Goal: Information Seeking & Learning: Check status

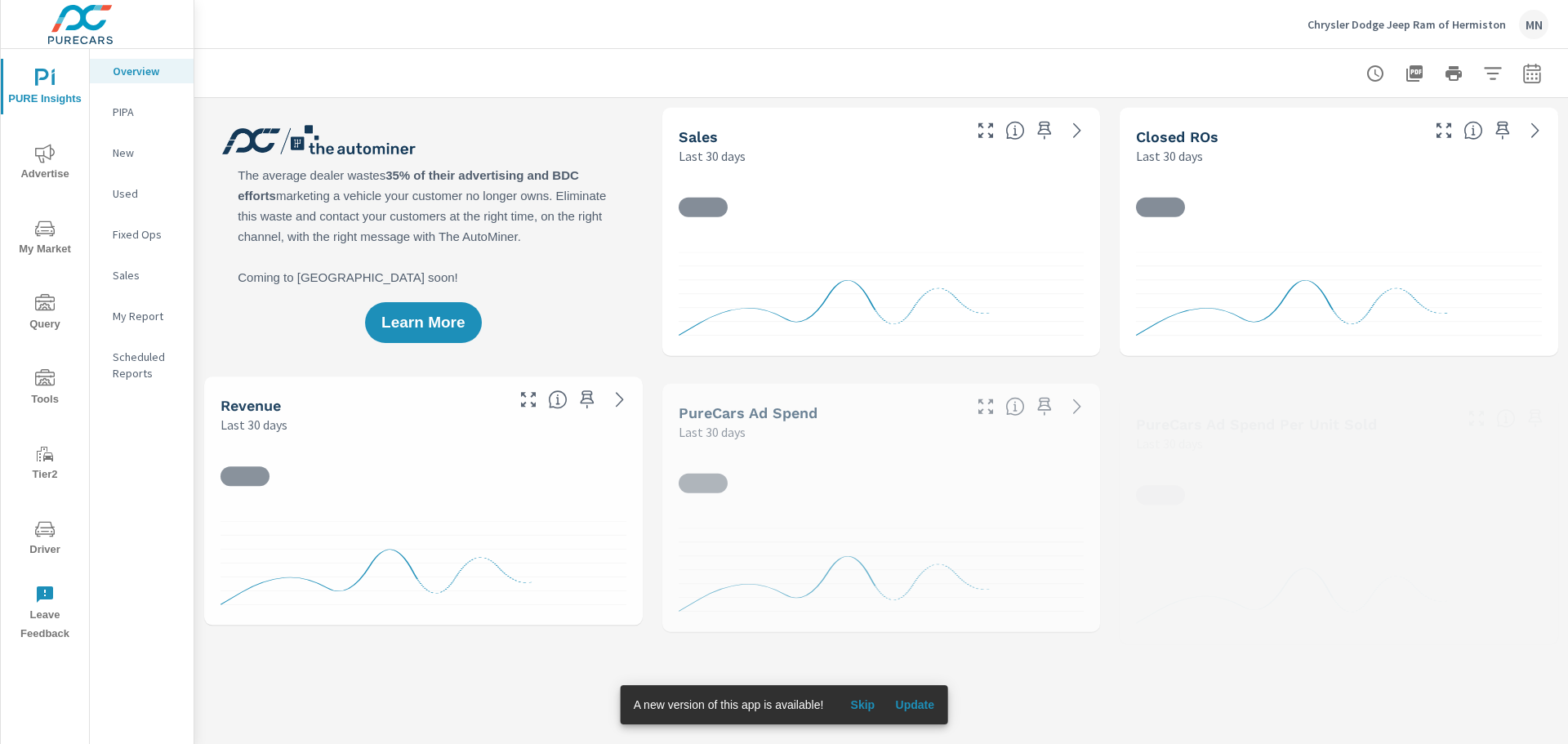
click at [31, 160] on span "Advertise" at bounding box center [45, 164] width 78 height 40
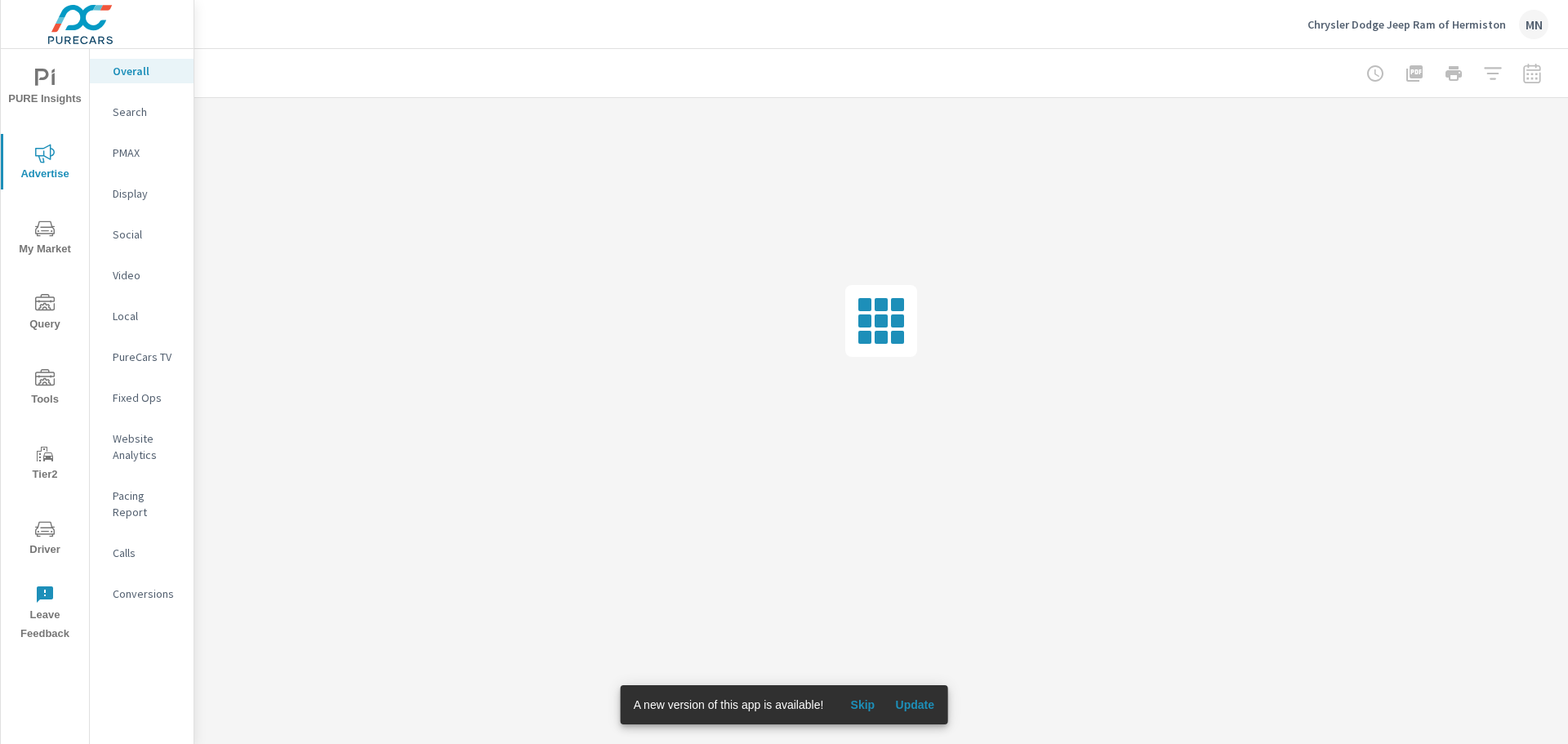
click at [931, 704] on span "Update" at bounding box center [915, 705] width 39 height 15
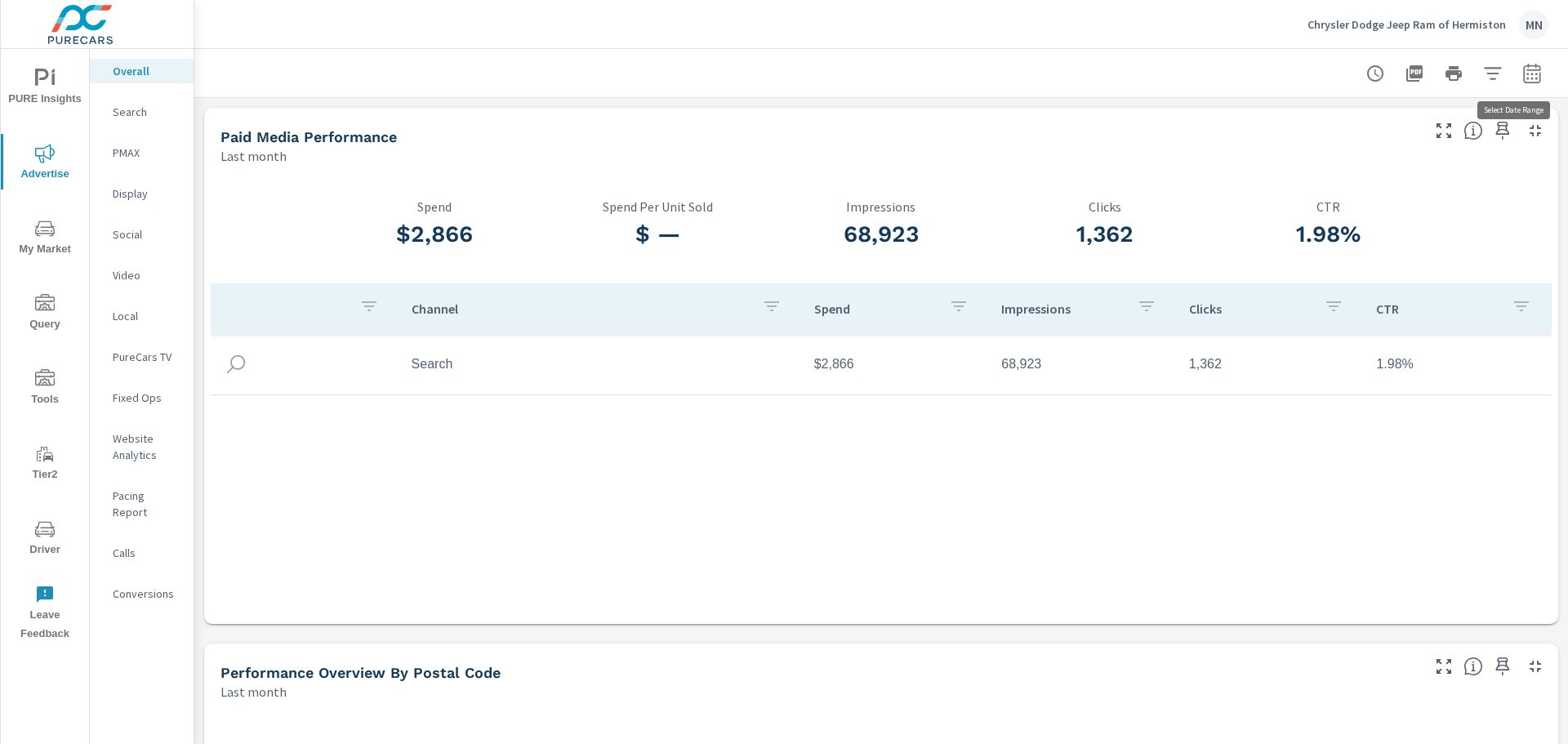
click at [1523, 61] on button "button" at bounding box center [1532, 74] width 33 height 33
select select "Last month"
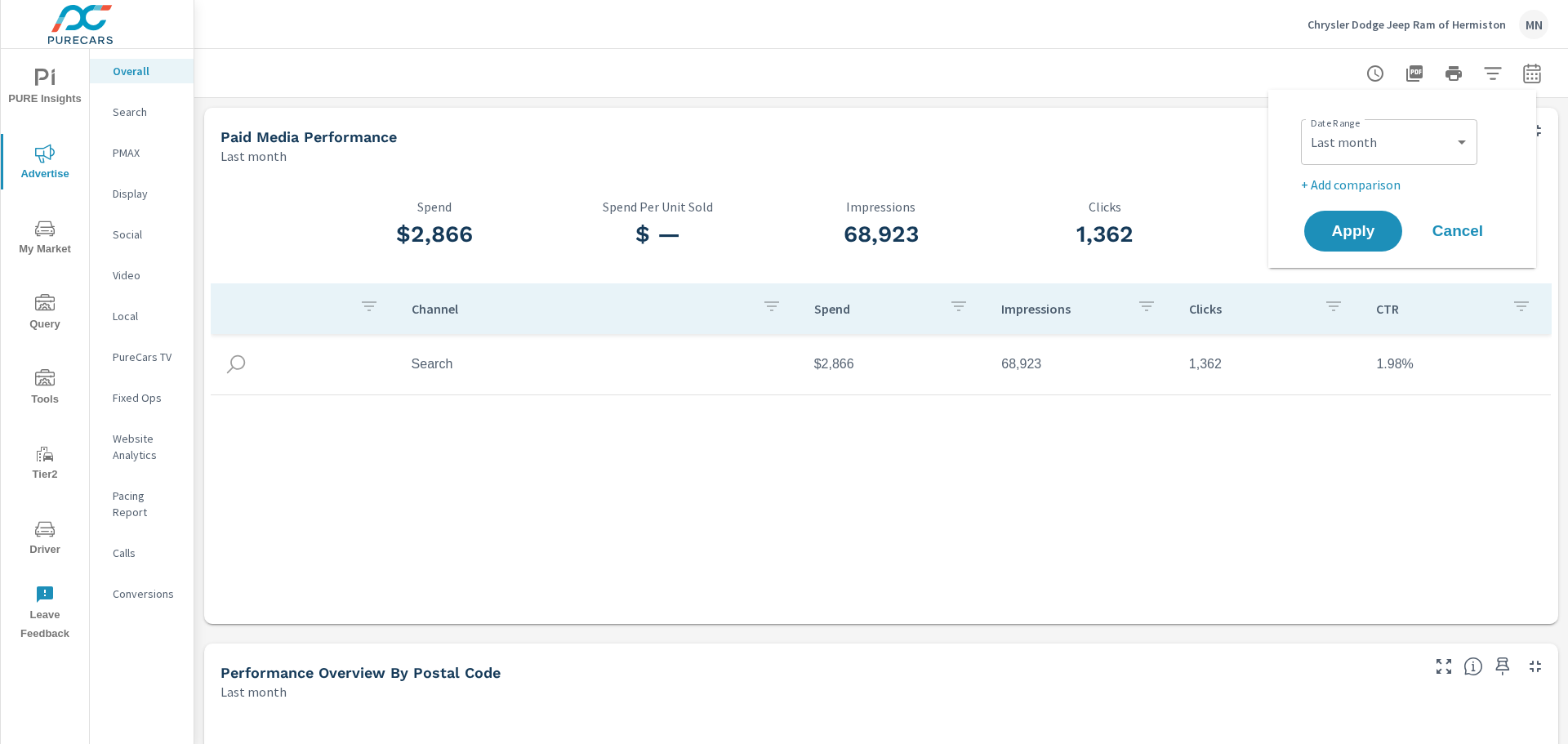
click at [670, 79] on div at bounding box center [881, 73] width 1334 height 48
click at [123, 112] on p "Search" at bounding box center [147, 111] width 68 height 16
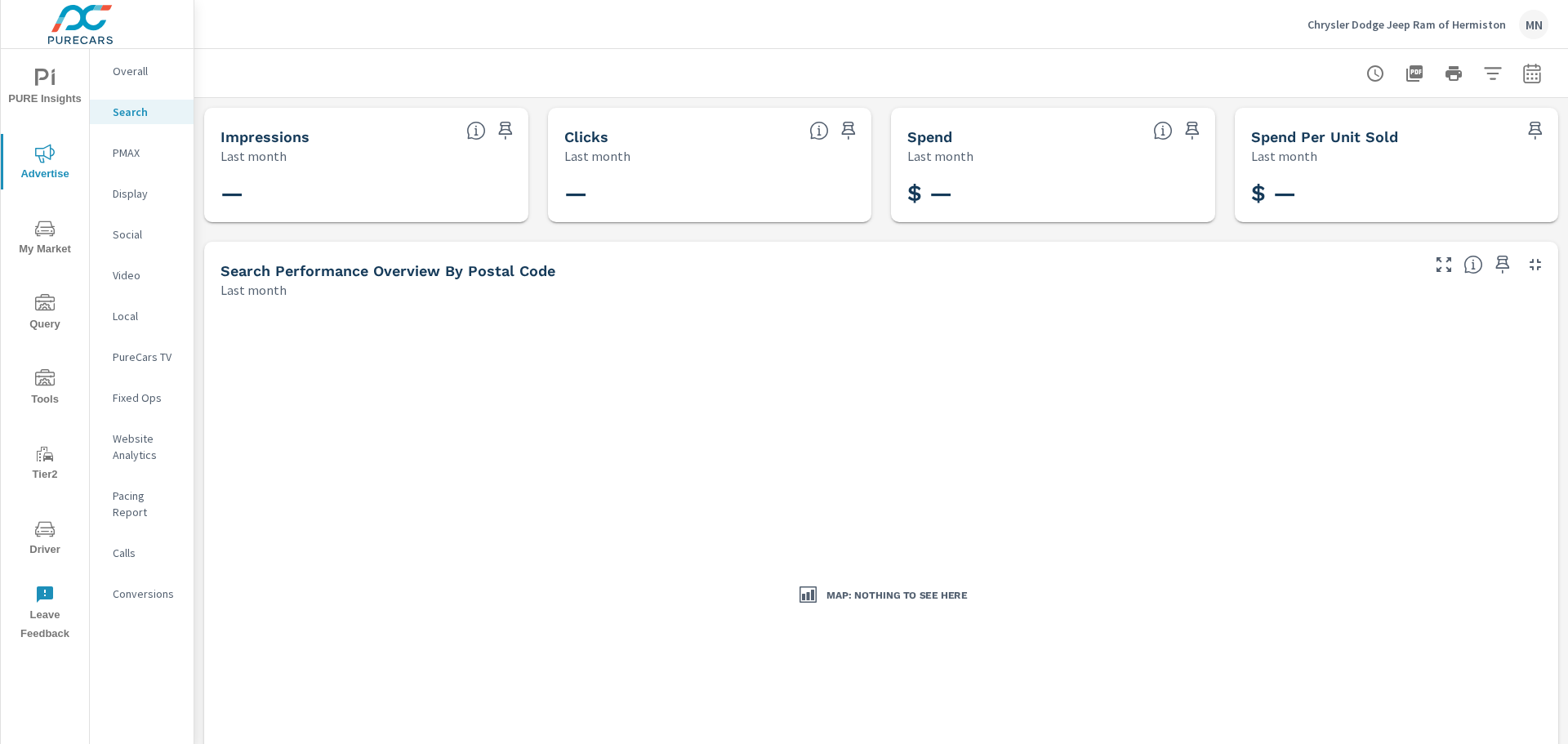
click at [125, 148] on p "PMAX" at bounding box center [147, 153] width 68 height 16
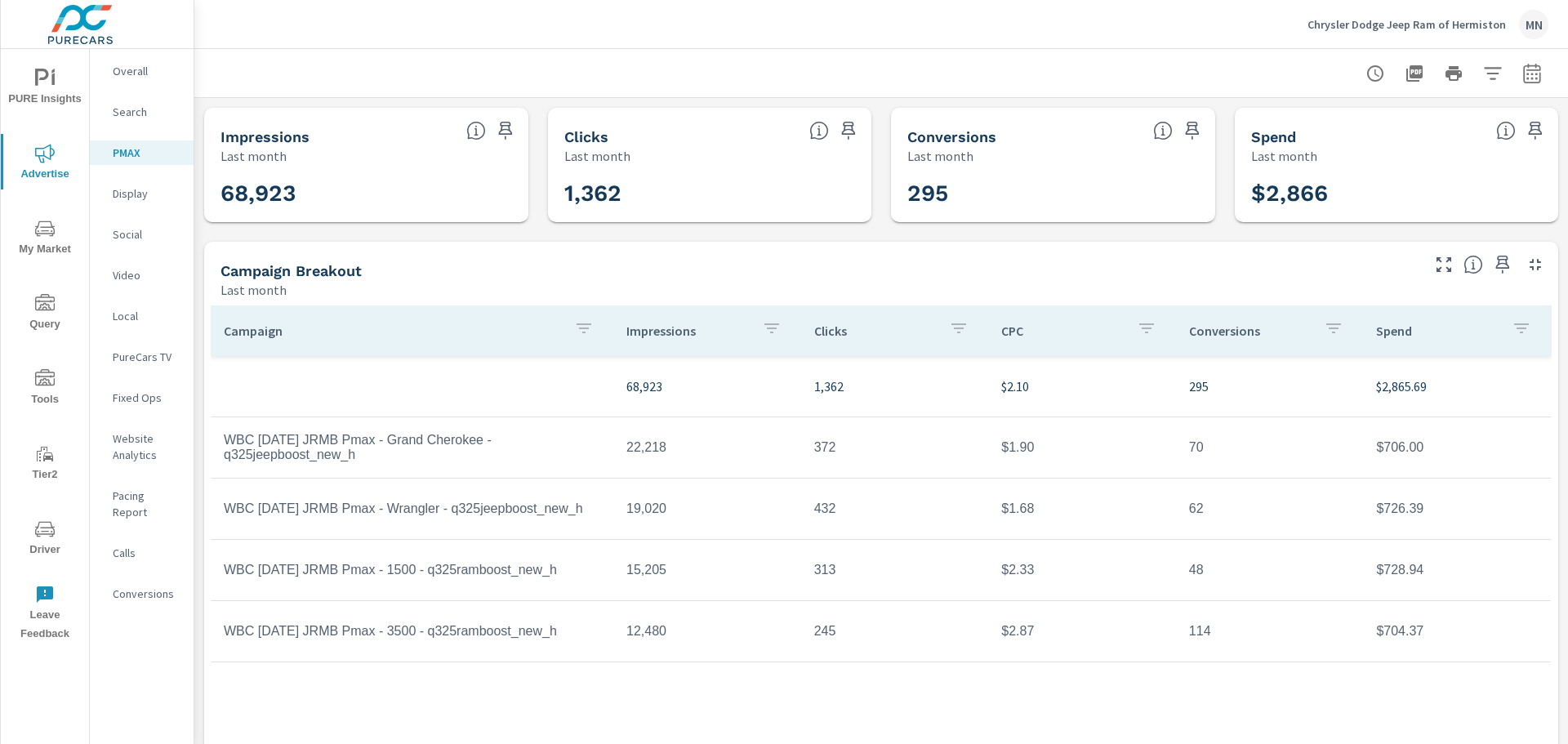
click at [138, 67] on p "Overall" at bounding box center [147, 70] width 68 height 16
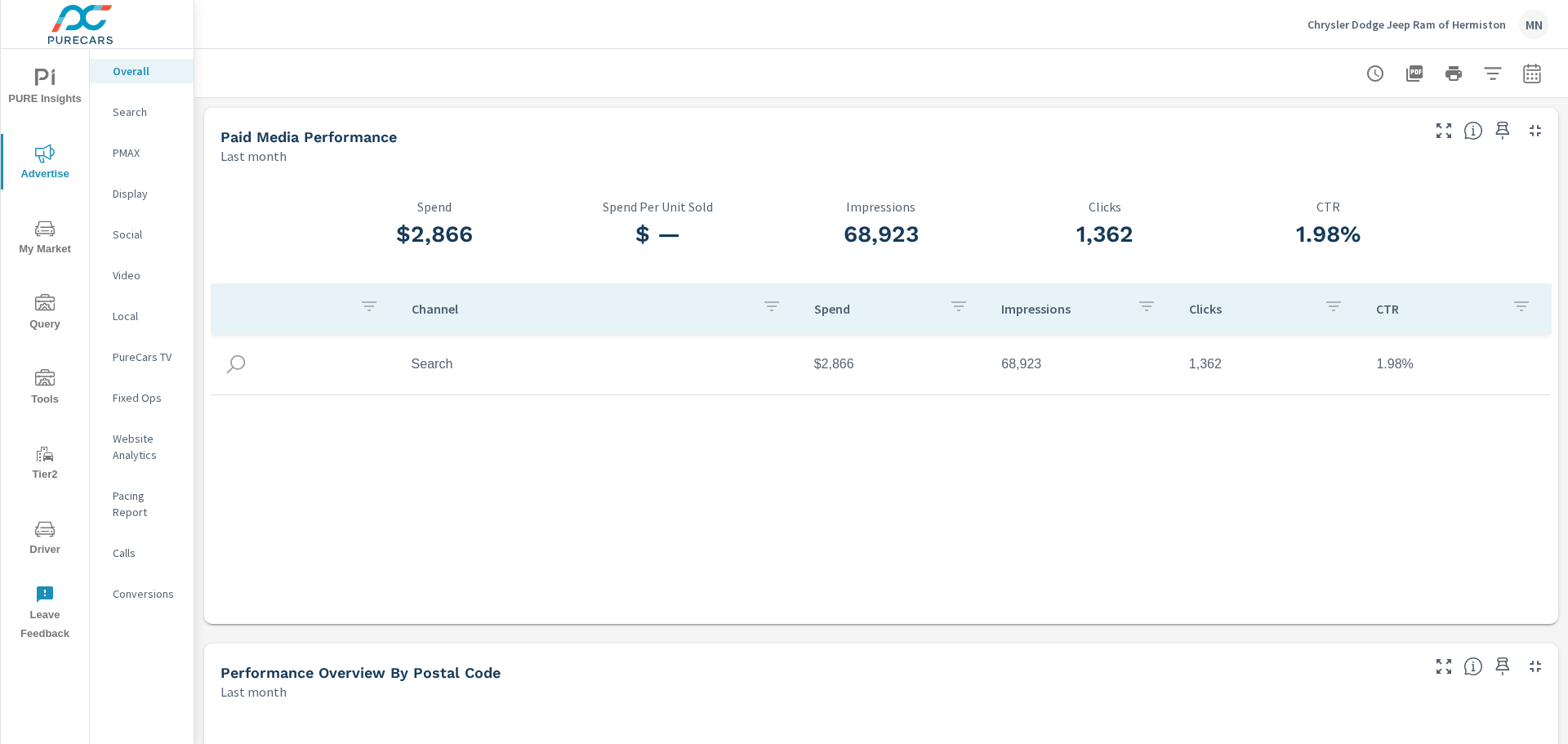
click at [236, 364] on img at bounding box center [236, 364] width 25 height 25
click at [419, 369] on td "Search" at bounding box center [600, 364] width 403 height 41
drag, startPoint x: 410, startPoint y: 369, endPoint x: 446, endPoint y: 368, distance: 36.0
click at [446, 368] on td "Search" at bounding box center [600, 364] width 403 height 41
click at [445, 368] on td "Search" at bounding box center [600, 364] width 403 height 41
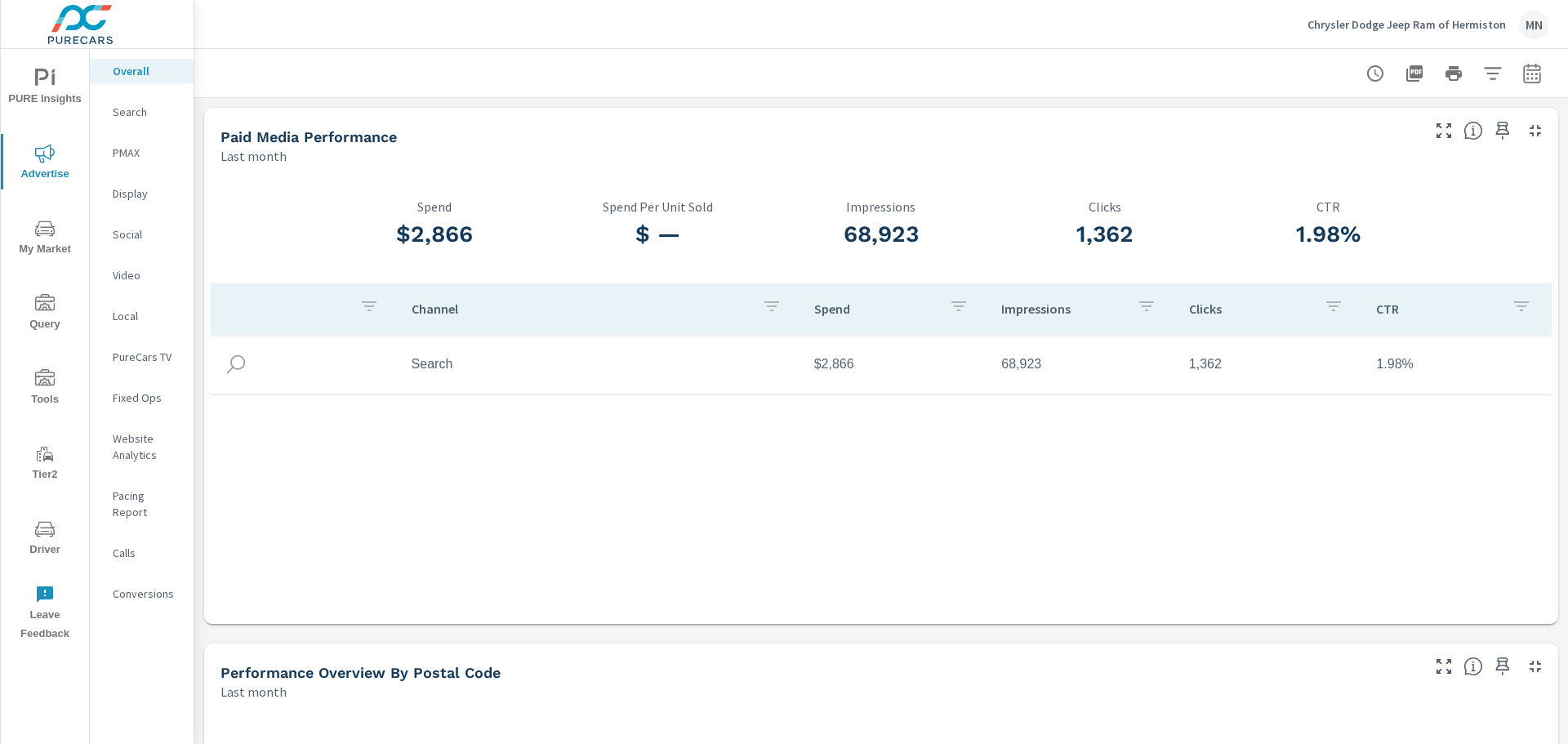
click at [121, 147] on p "PMAX" at bounding box center [147, 153] width 68 height 16
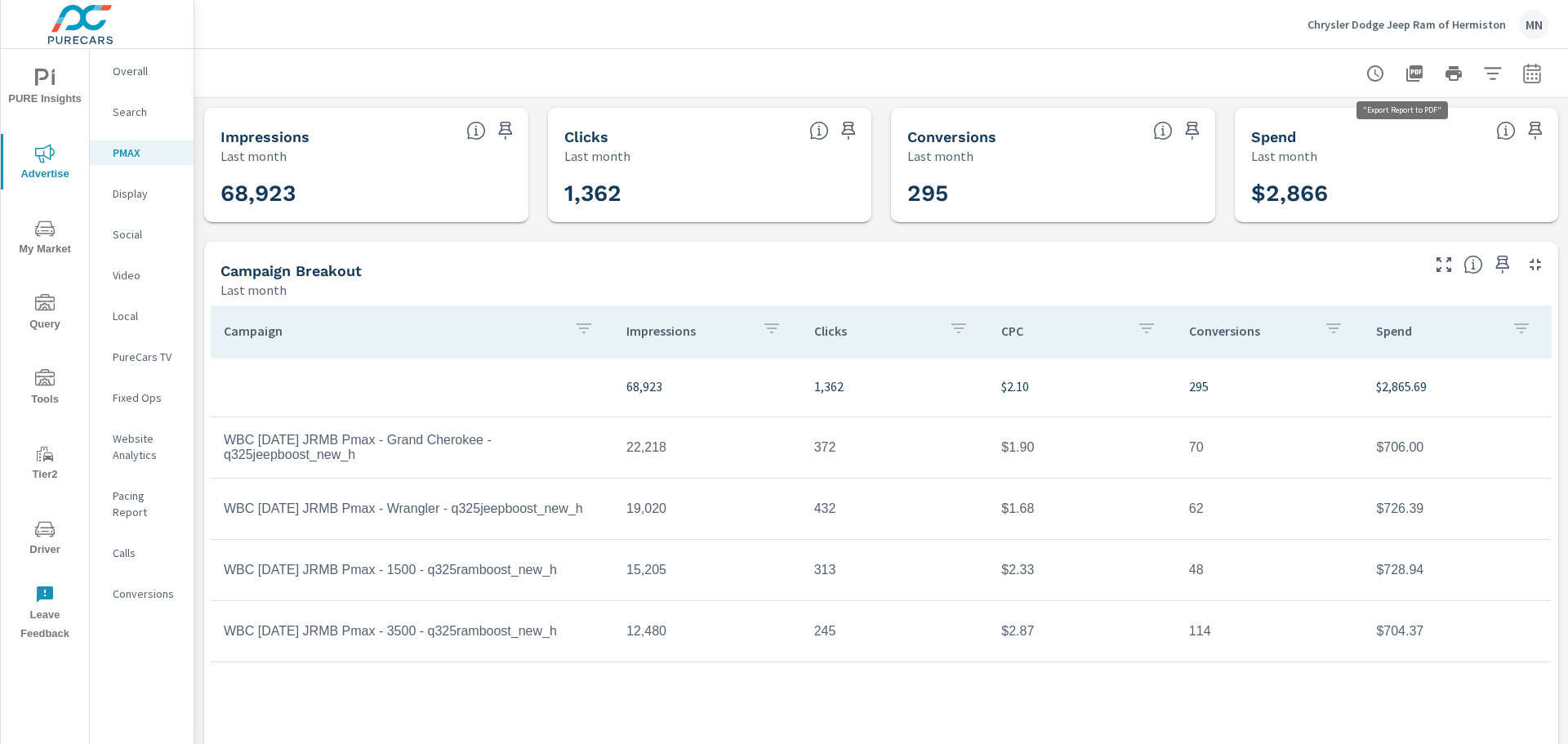
click at [1406, 70] on icon "button" at bounding box center [1414, 73] width 16 height 16
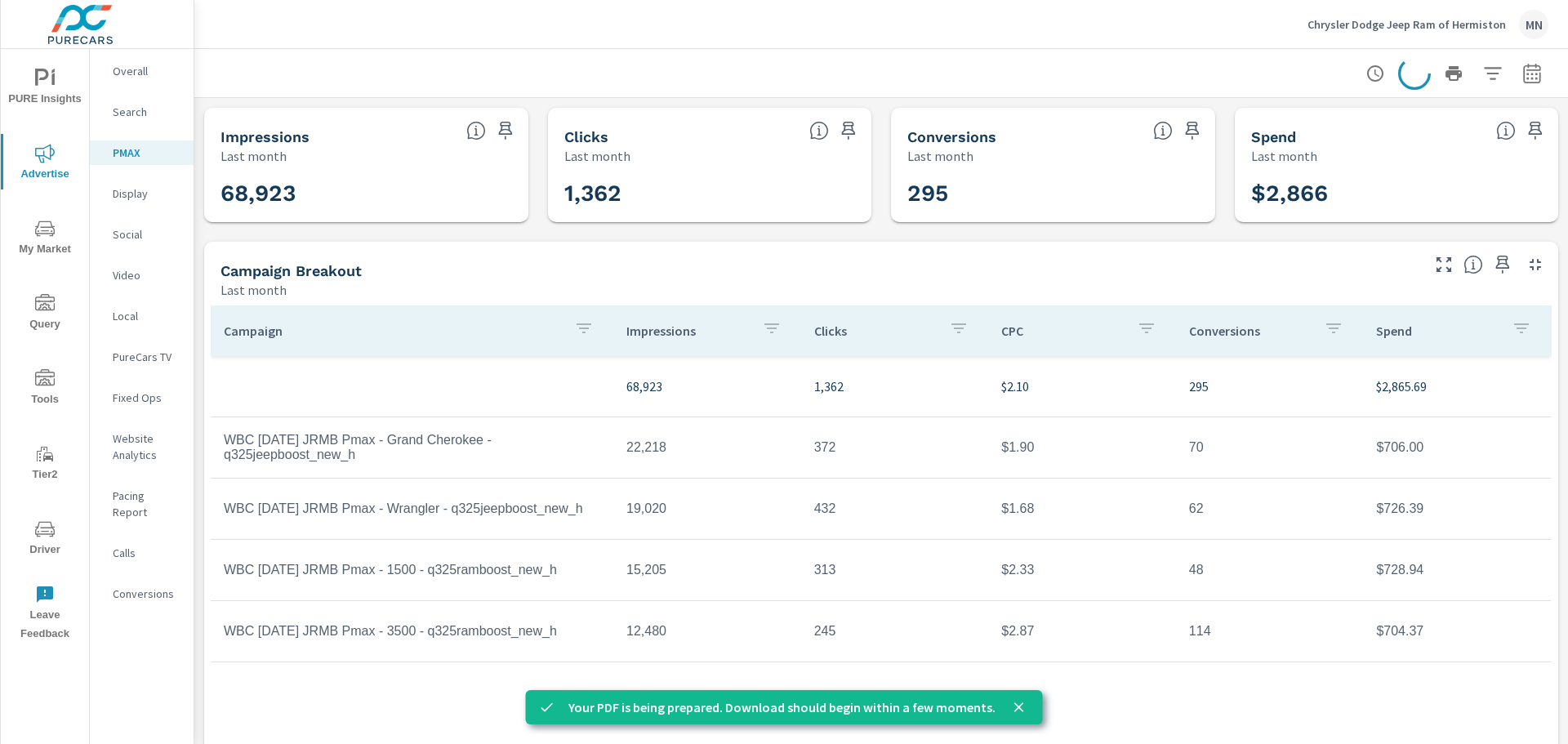
click at [146, 192] on p "Display" at bounding box center [147, 193] width 68 height 16
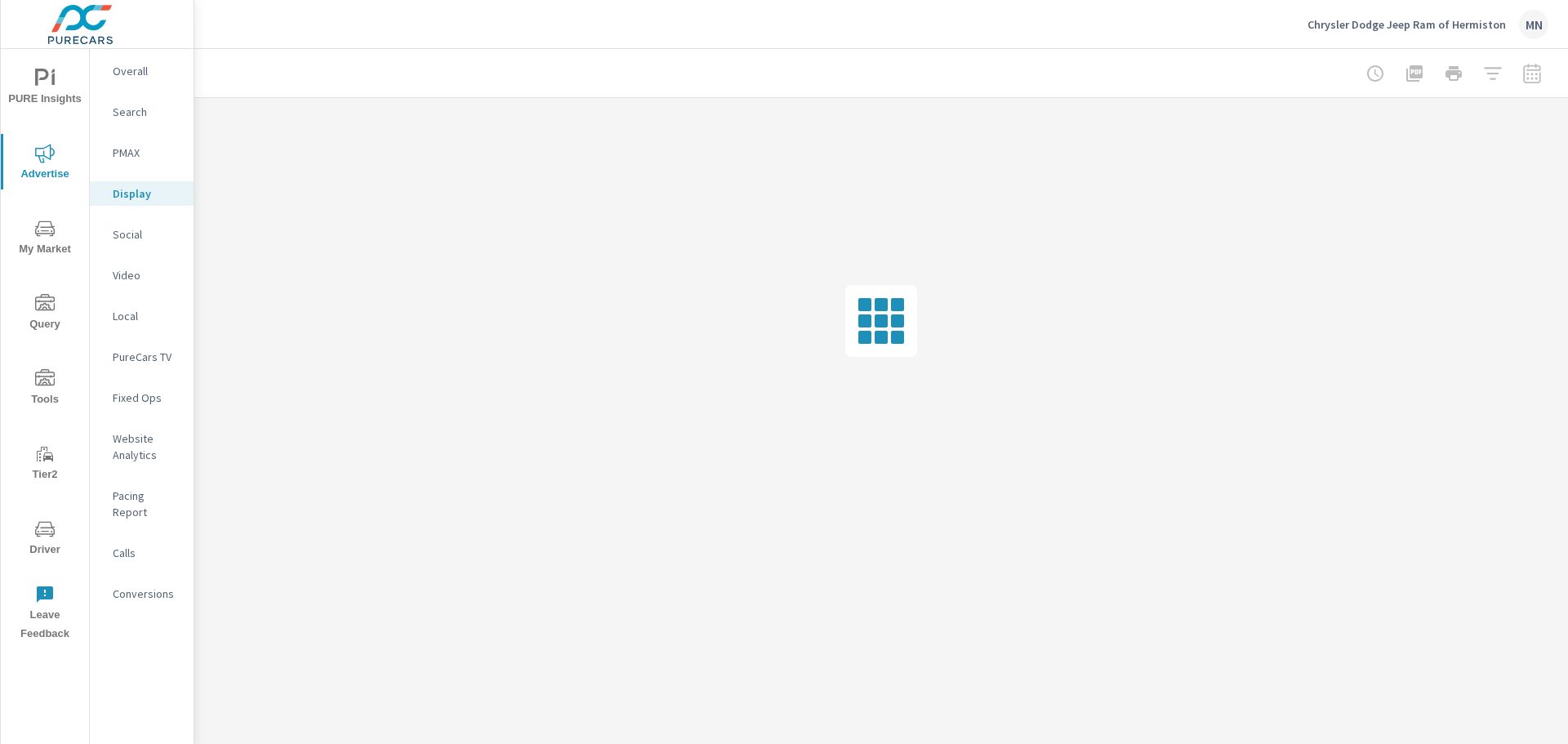
click at [122, 153] on p "PMAX" at bounding box center [147, 153] width 68 height 16
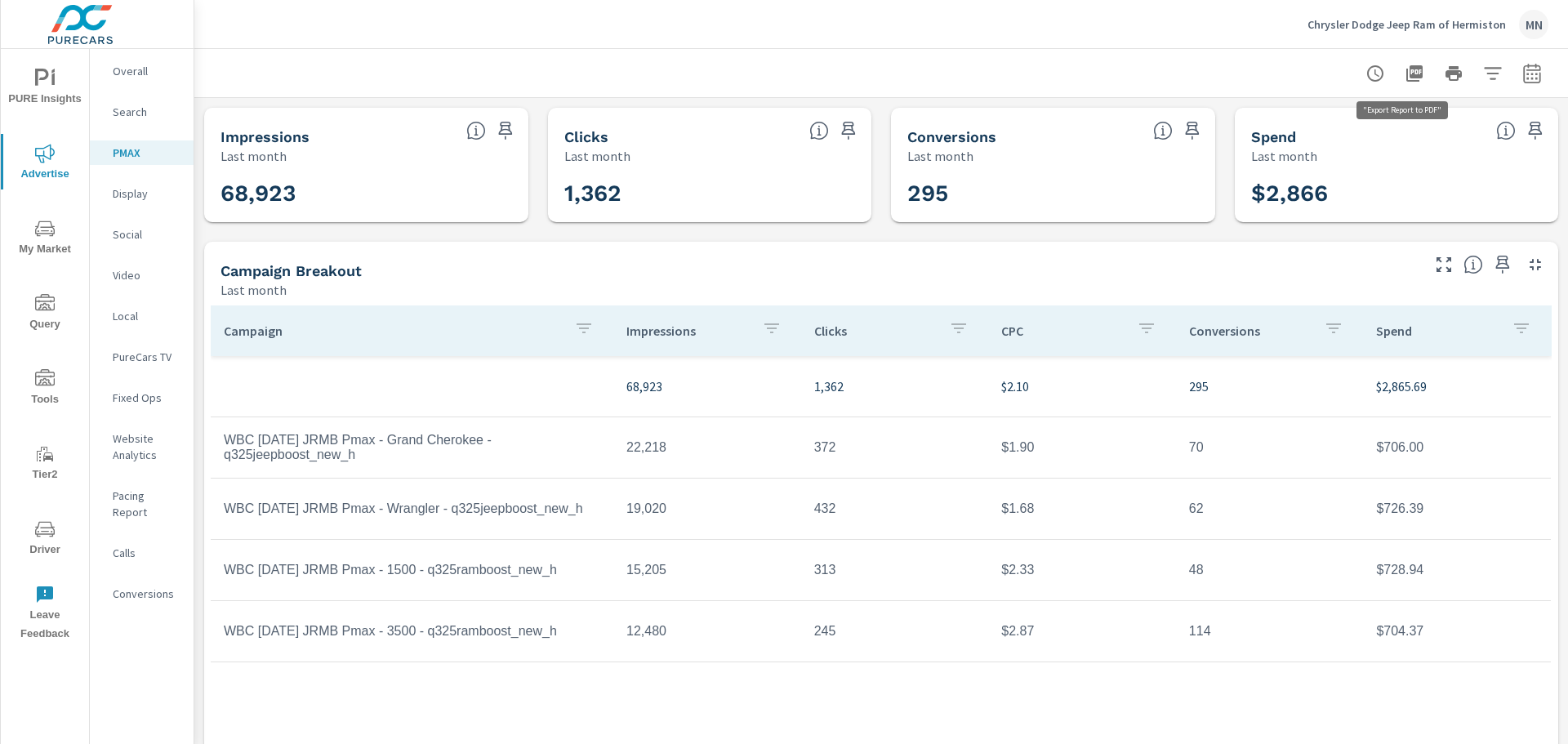
click at [1406, 75] on icon "button" at bounding box center [1414, 73] width 16 height 16
click at [134, 194] on p "Display" at bounding box center [147, 193] width 68 height 16
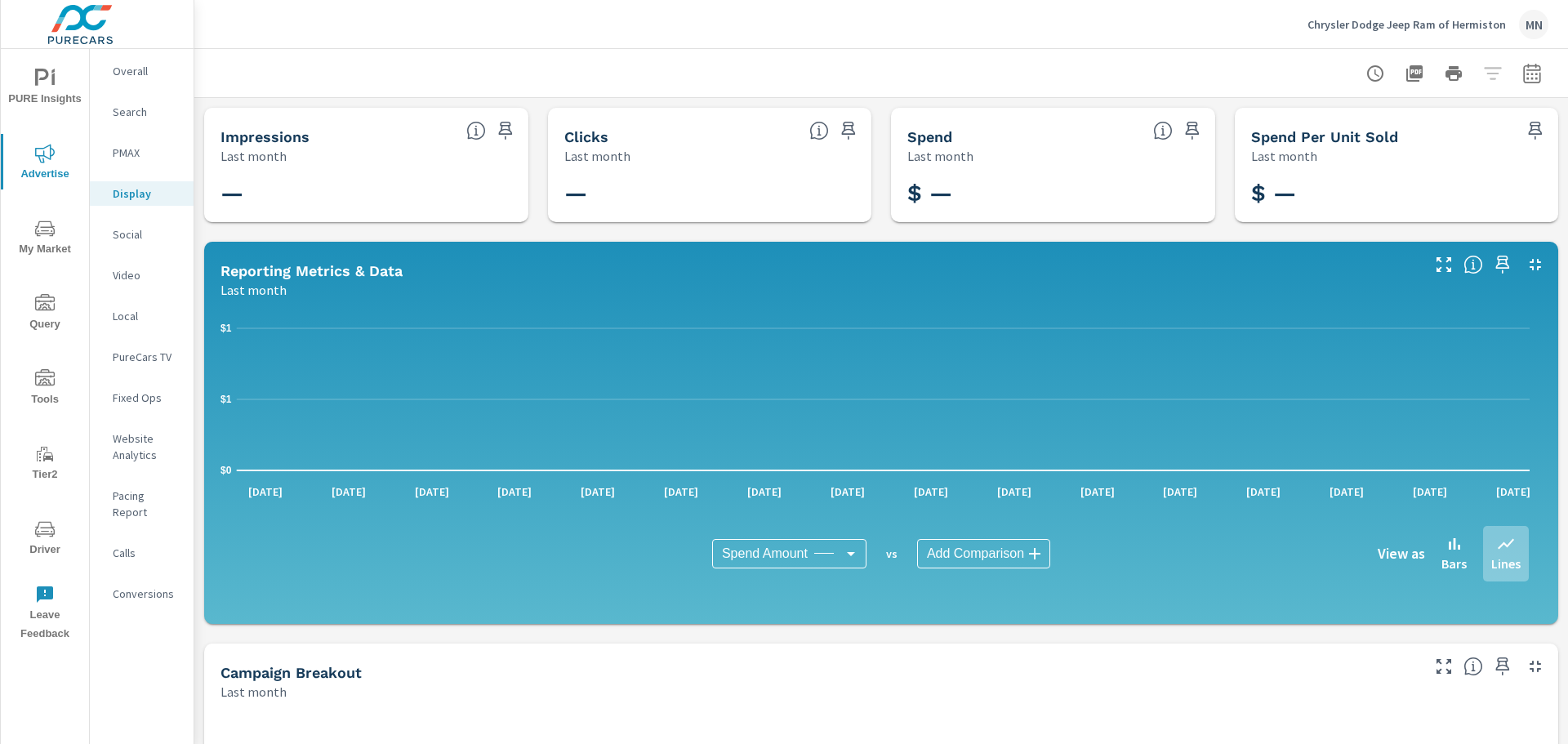
click at [136, 234] on p "Social" at bounding box center [147, 234] width 68 height 16
click at [129, 277] on p "Video" at bounding box center [147, 275] width 68 height 16
click at [128, 311] on p "Local" at bounding box center [147, 315] width 68 height 16
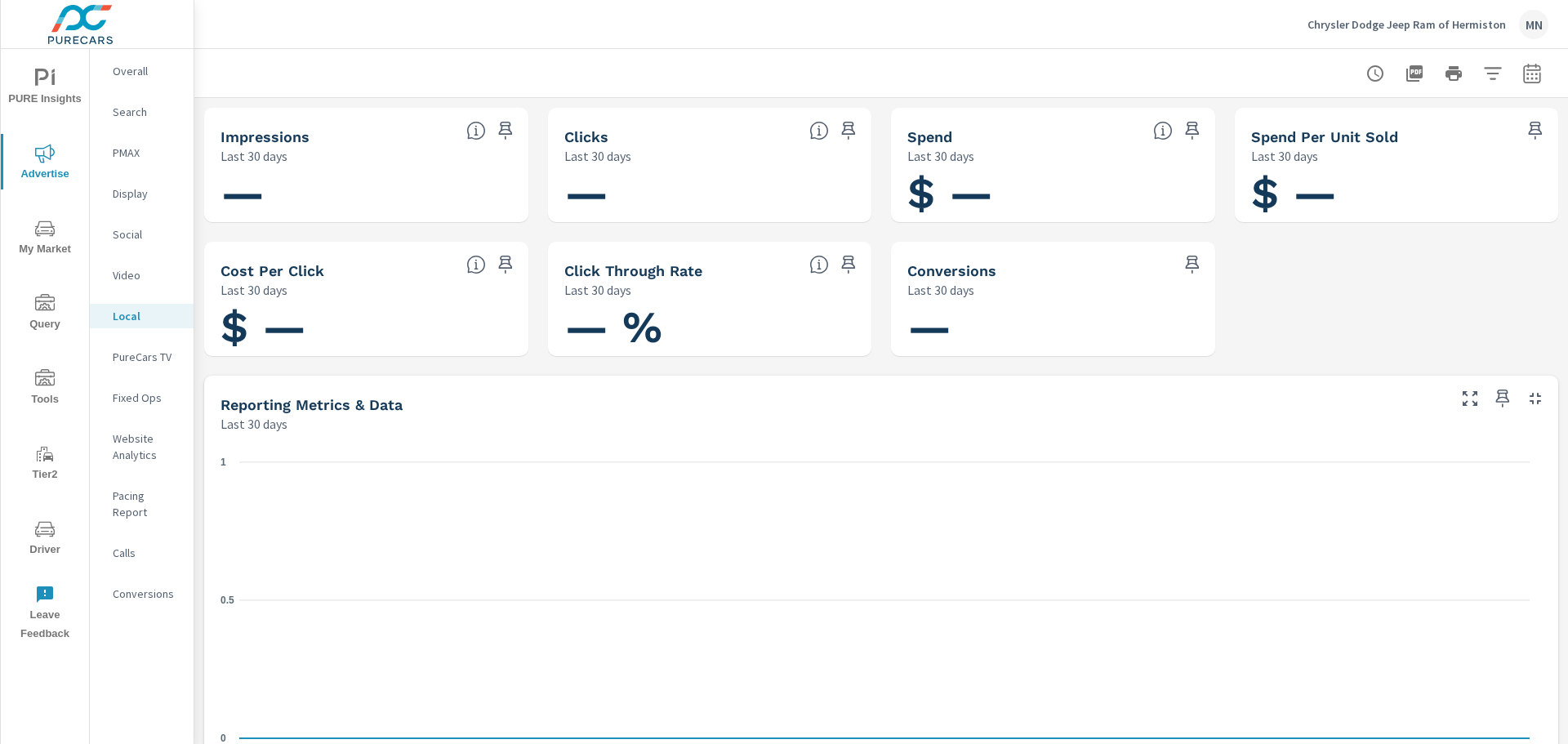
click at [135, 354] on p "PureCars TV" at bounding box center [147, 357] width 68 height 16
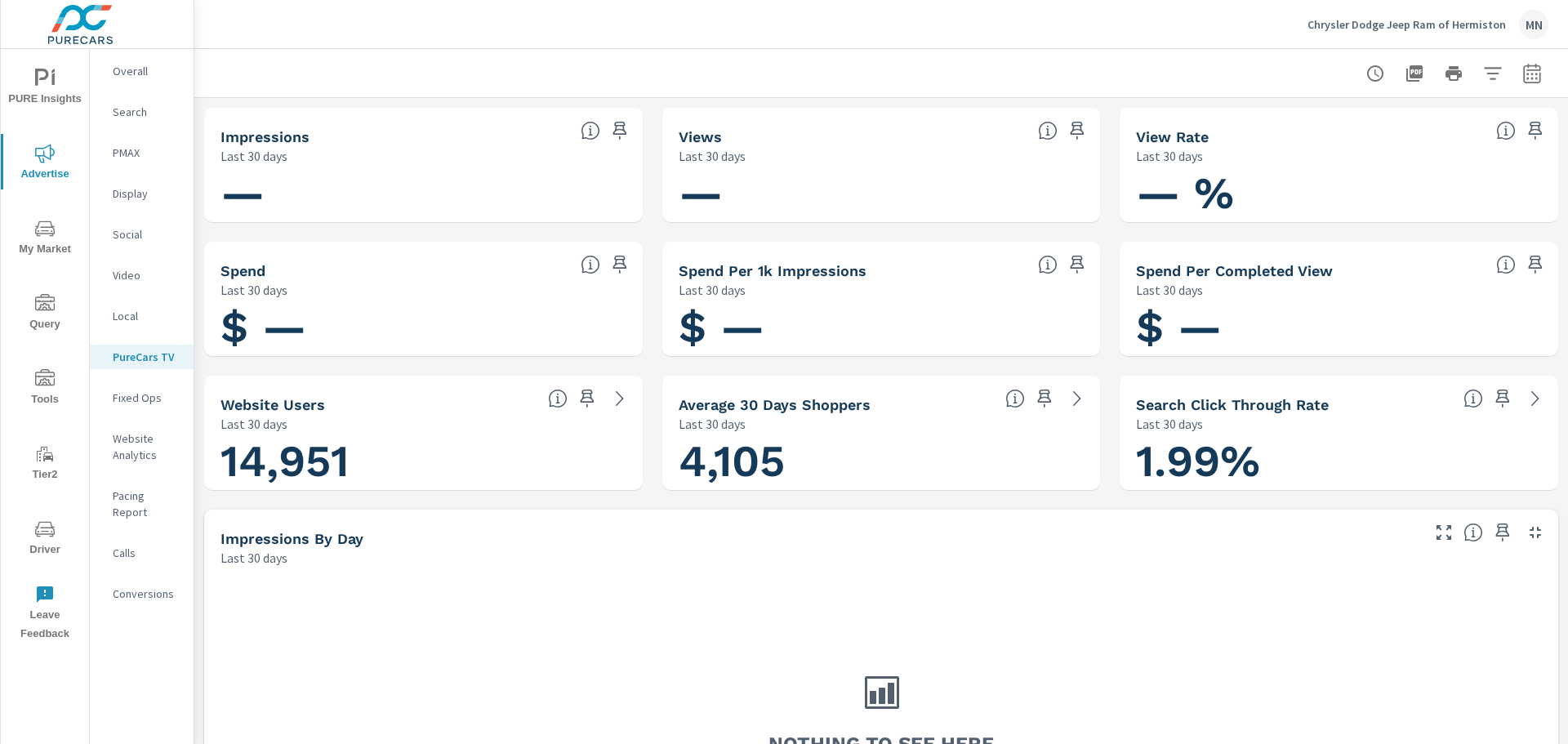
click at [125, 153] on p "PMAX" at bounding box center [147, 153] width 68 height 16
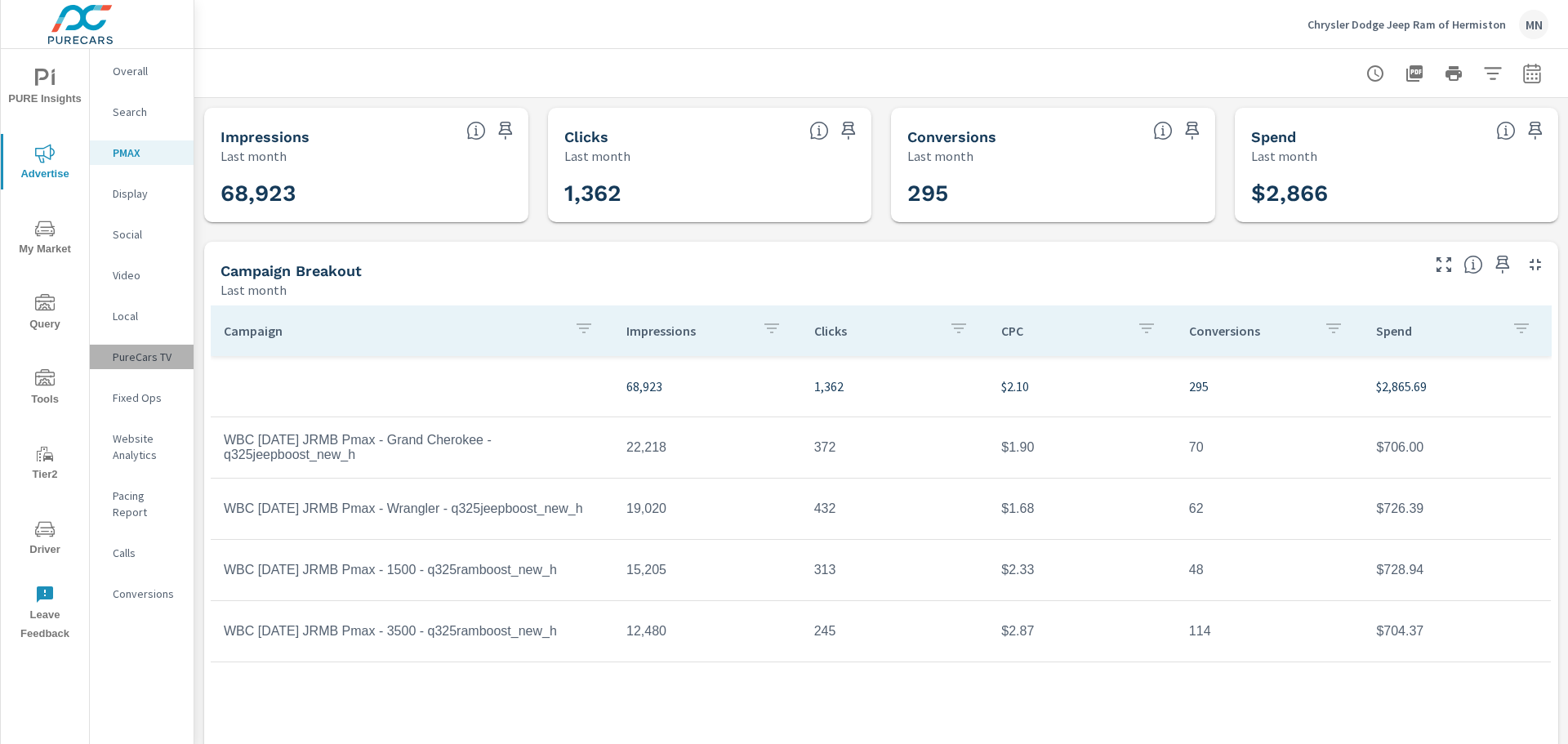
click at [147, 351] on p "PureCars TV" at bounding box center [147, 357] width 68 height 16
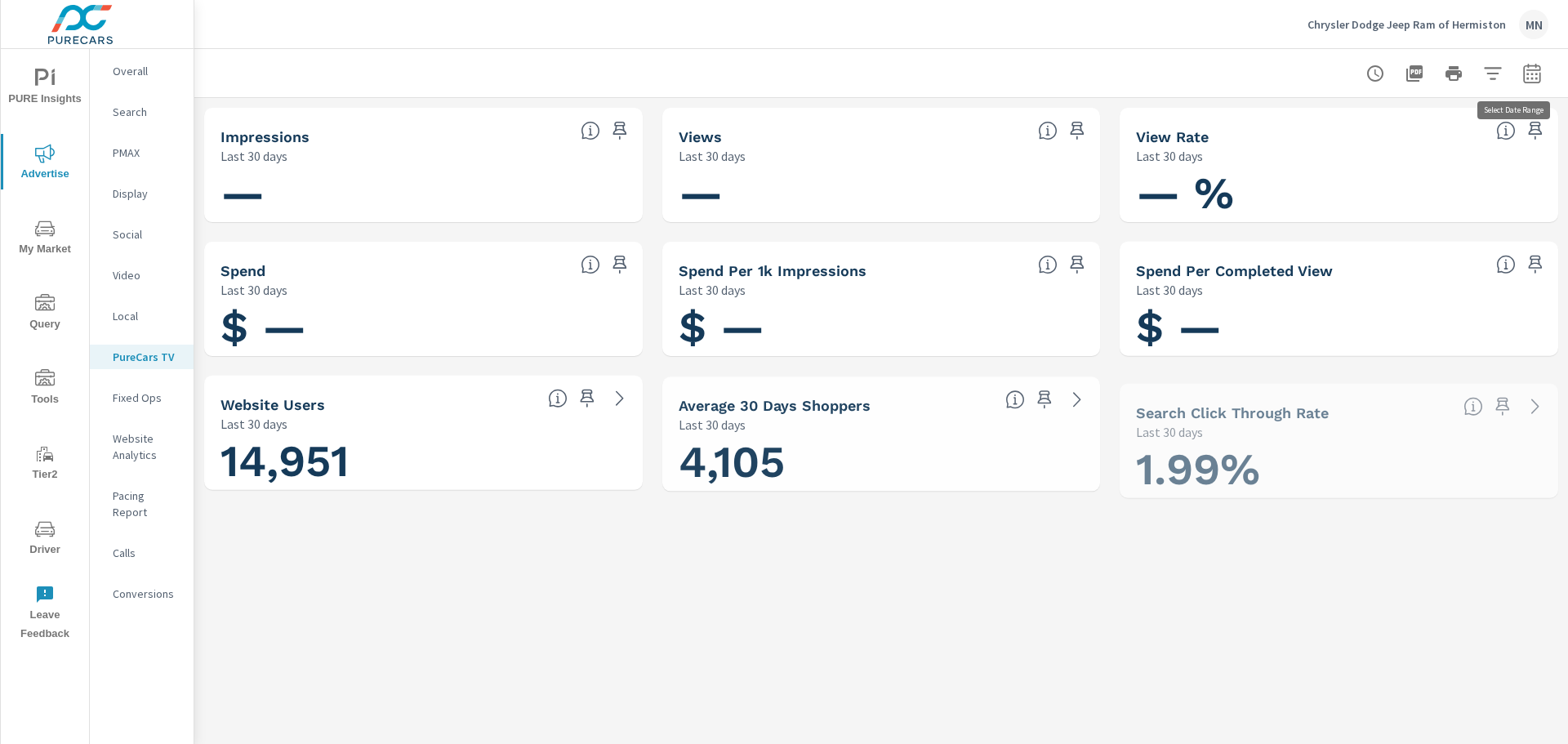
click at [1524, 69] on icon "button" at bounding box center [1531, 72] width 17 height 20
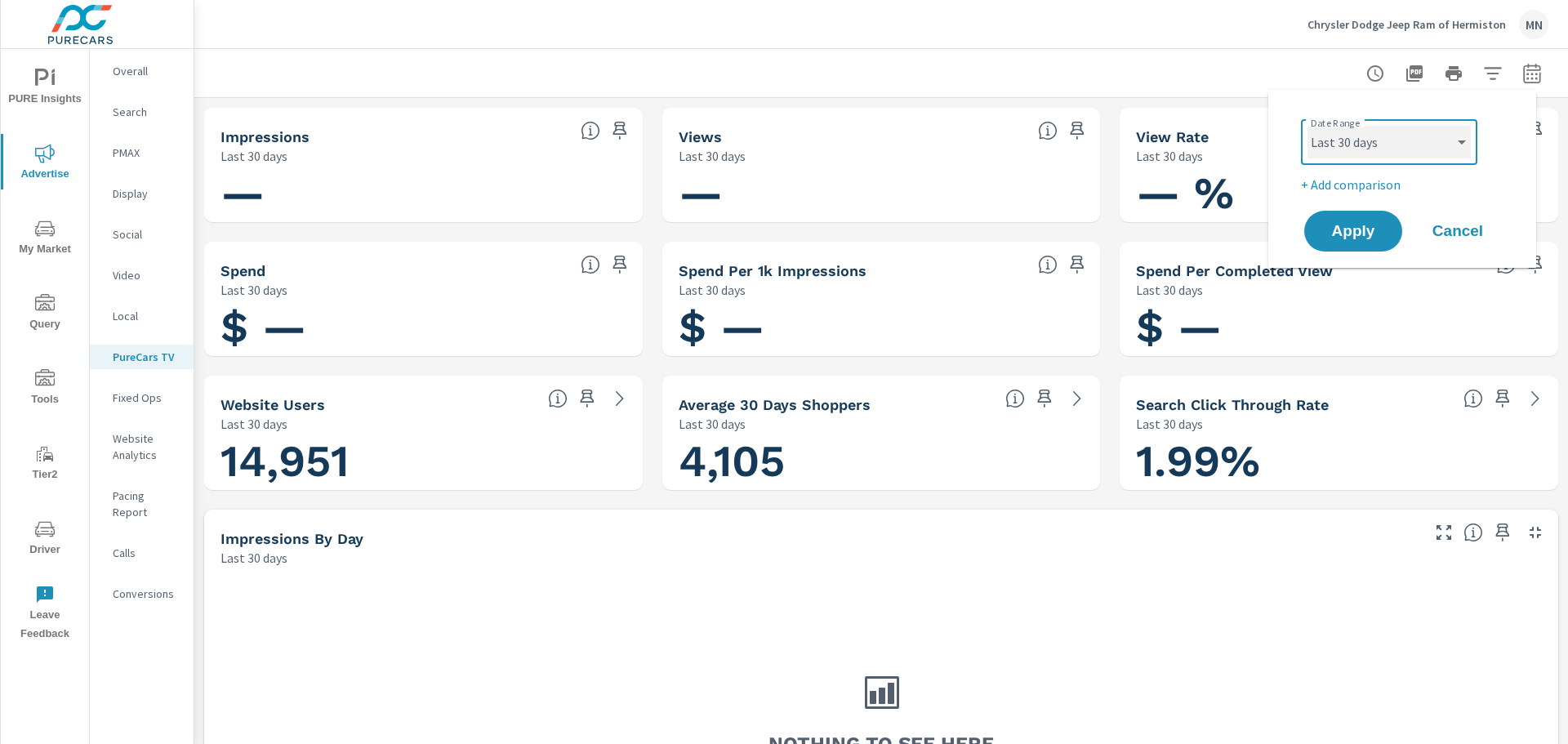
click at [1458, 144] on select "Custom [DATE] Last week Last 7 days Last 14 days Last 30 days Last 45 days Last…" at bounding box center [1389, 142] width 164 height 33
click at [1308, 126] on select "Custom [DATE] Last week Last 7 days Last 14 days Last 30 days Last 45 days Last…" at bounding box center [1389, 142] width 164 height 33
select select "Last month"
click at [1340, 239] on span "Apply" at bounding box center [1353, 231] width 67 height 15
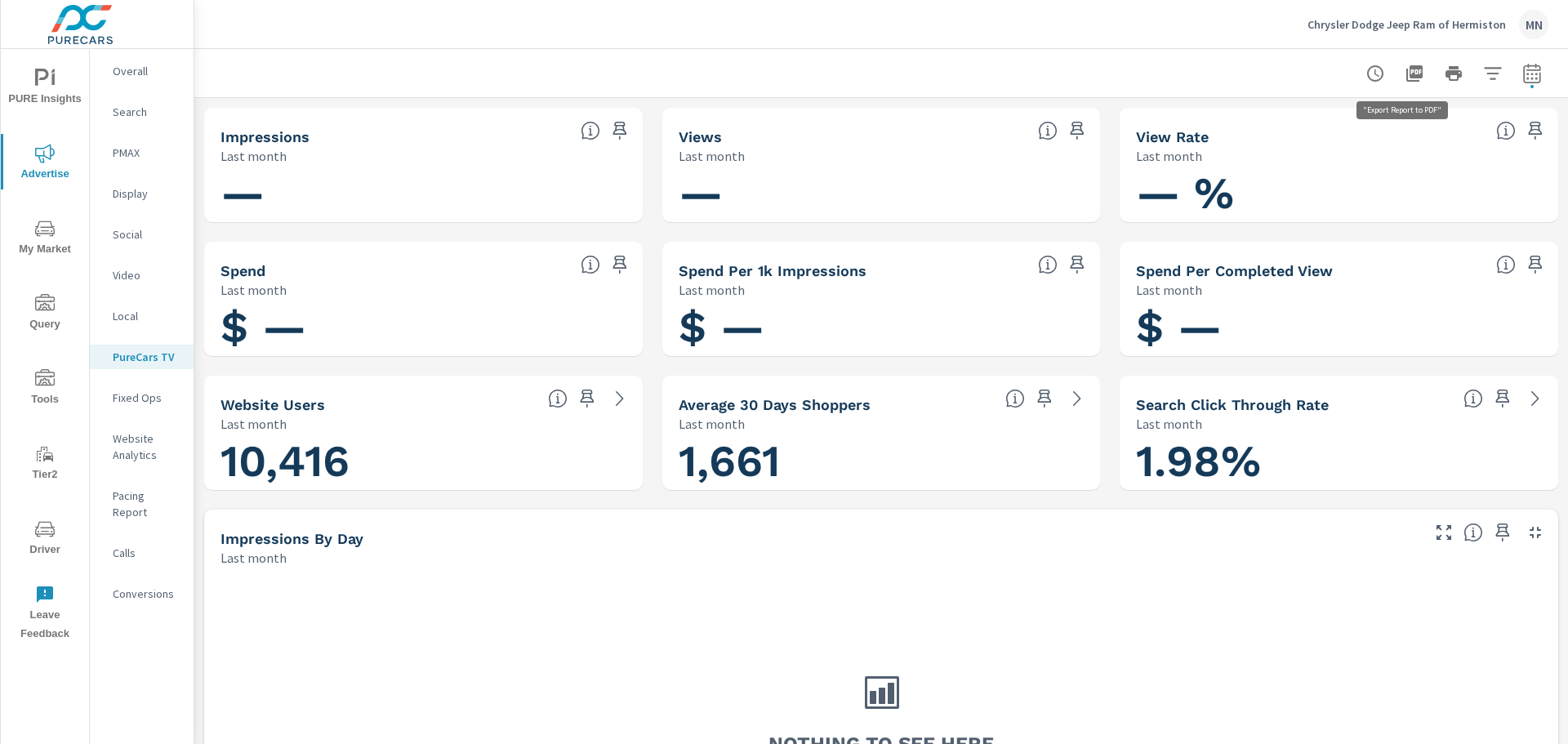
click at [1406, 69] on icon "button" at bounding box center [1414, 73] width 16 height 16
click at [128, 308] on p "Local" at bounding box center [147, 315] width 68 height 16
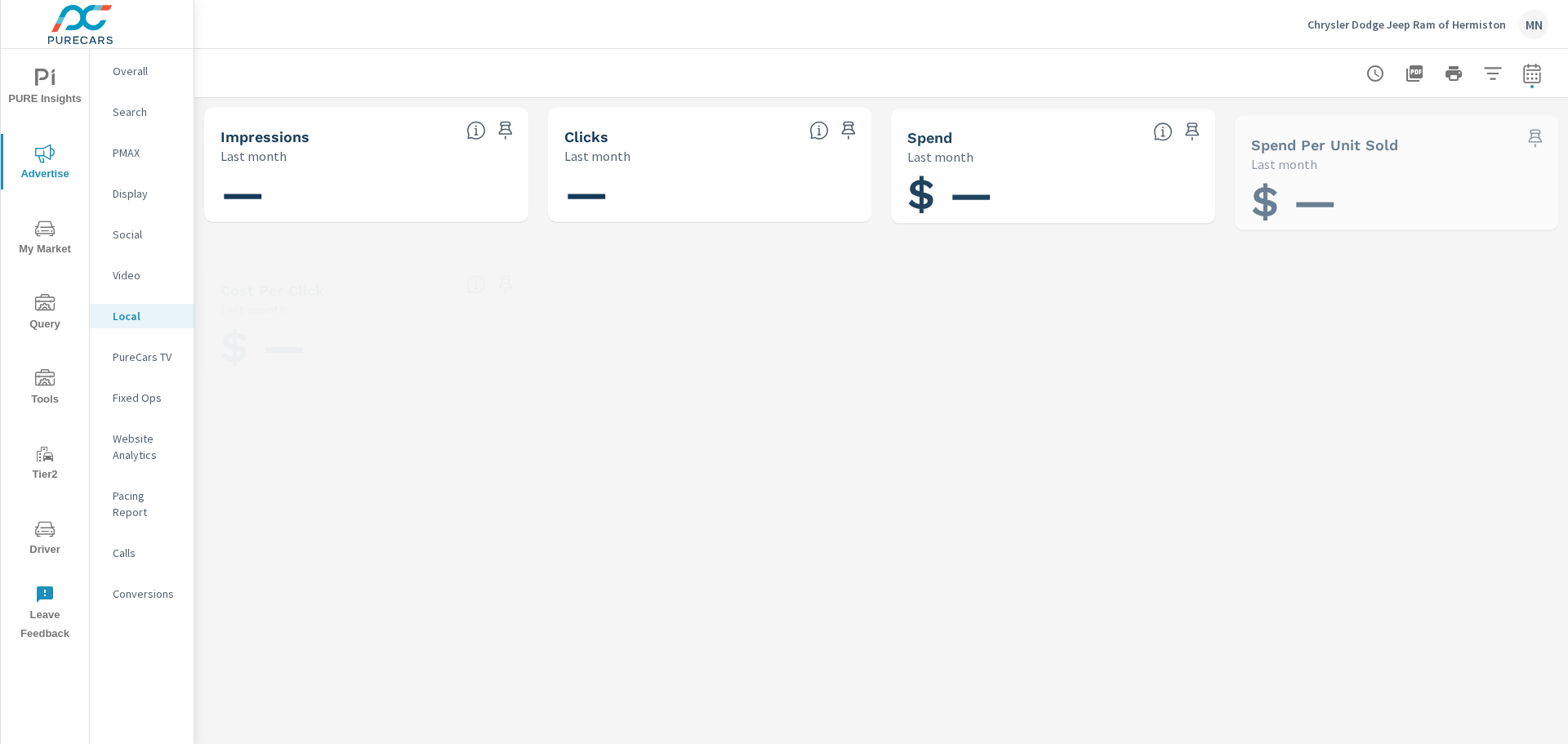
click at [132, 357] on p "PureCars TV" at bounding box center [147, 357] width 68 height 16
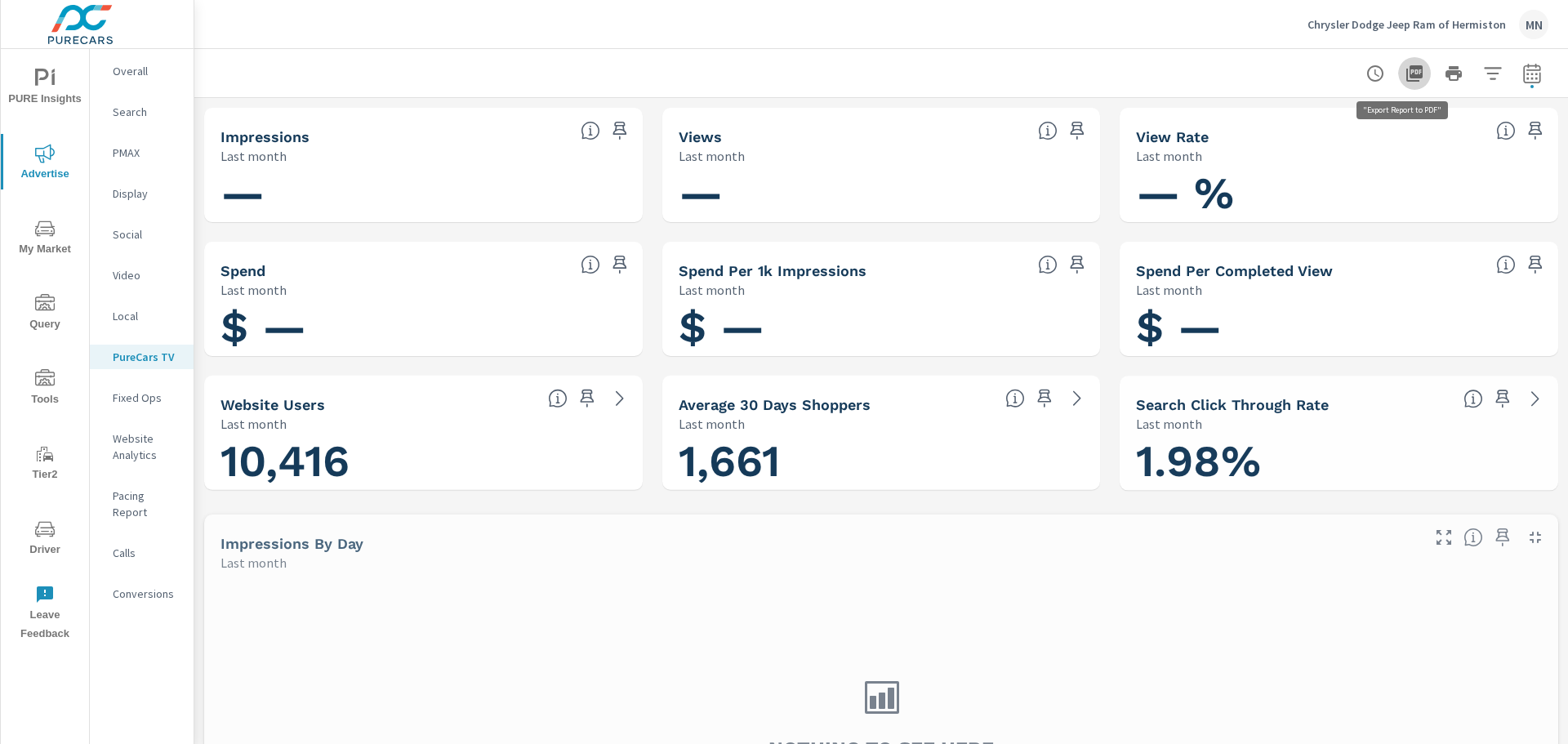
click at [1406, 69] on icon "button" at bounding box center [1414, 73] width 16 height 16
click at [135, 315] on p "Local" at bounding box center [147, 315] width 68 height 16
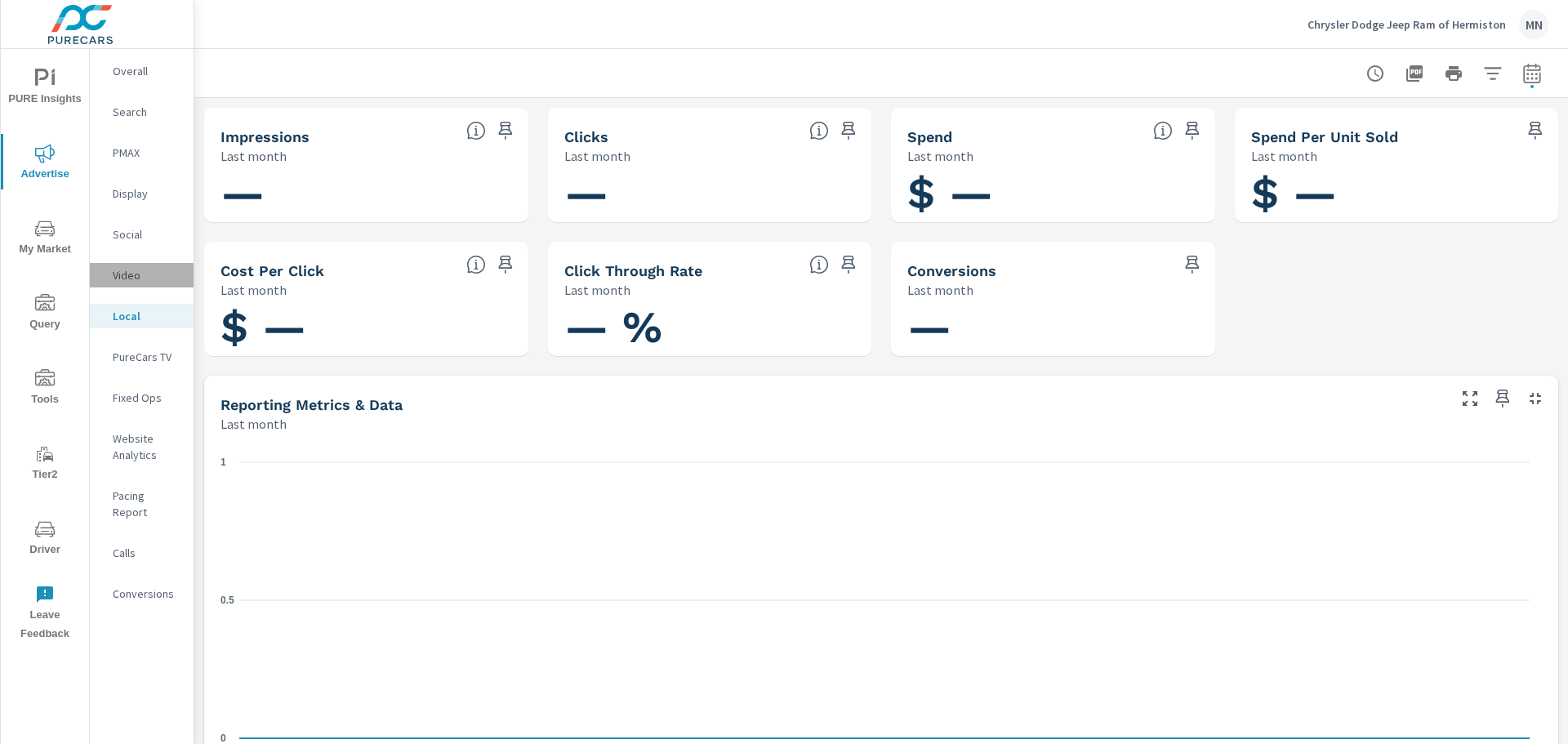
click at [135, 274] on p "Video" at bounding box center [147, 275] width 68 height 16
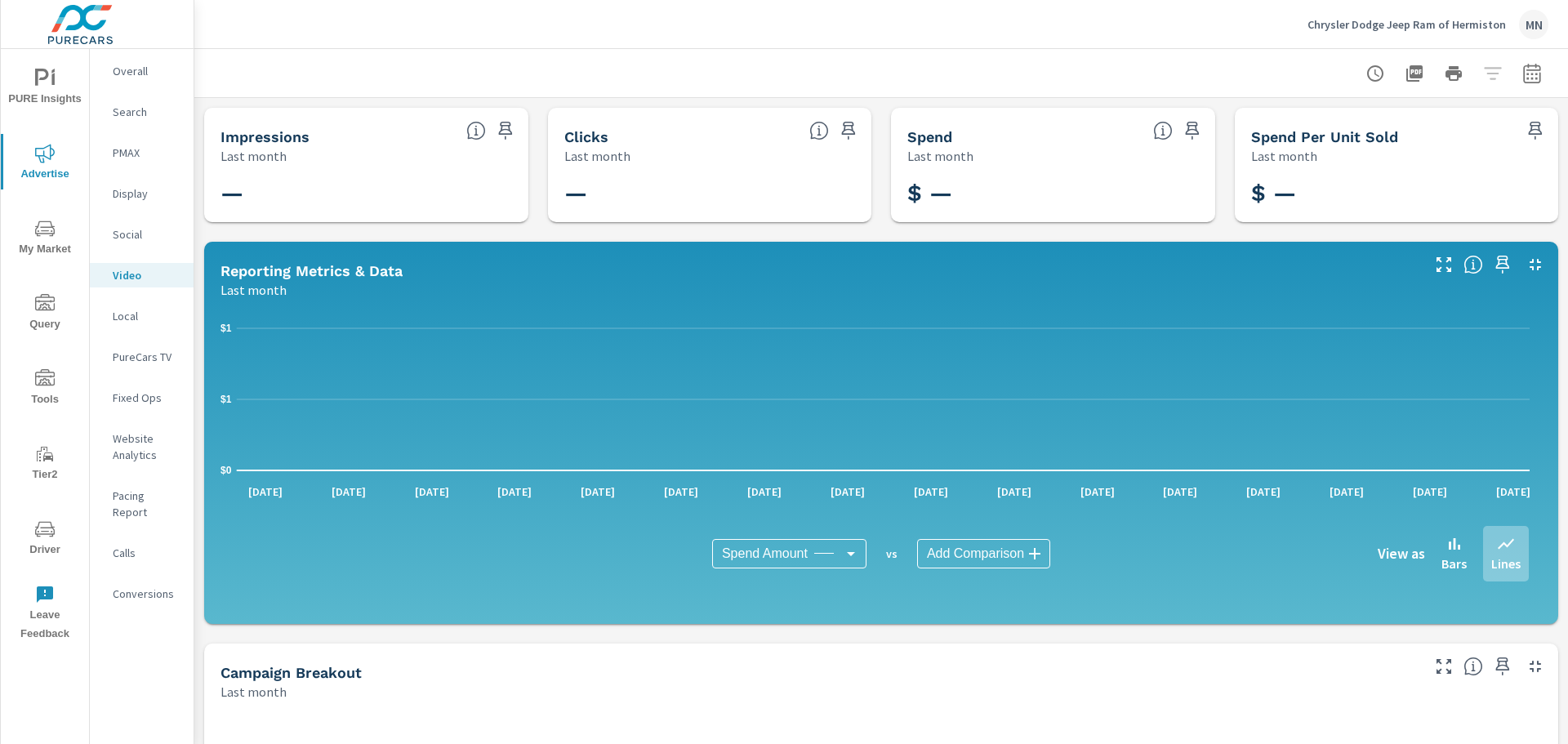
click at [131, 237] on p "Social" at bounding box center [147, 234] width 68 height 16
click at [132, 194] on p "Display" at bounding box center [147, 193] width 68 height 16
click at [134, 148] on p "PMAX" at bounding box center [147, 153] width 68 height 16
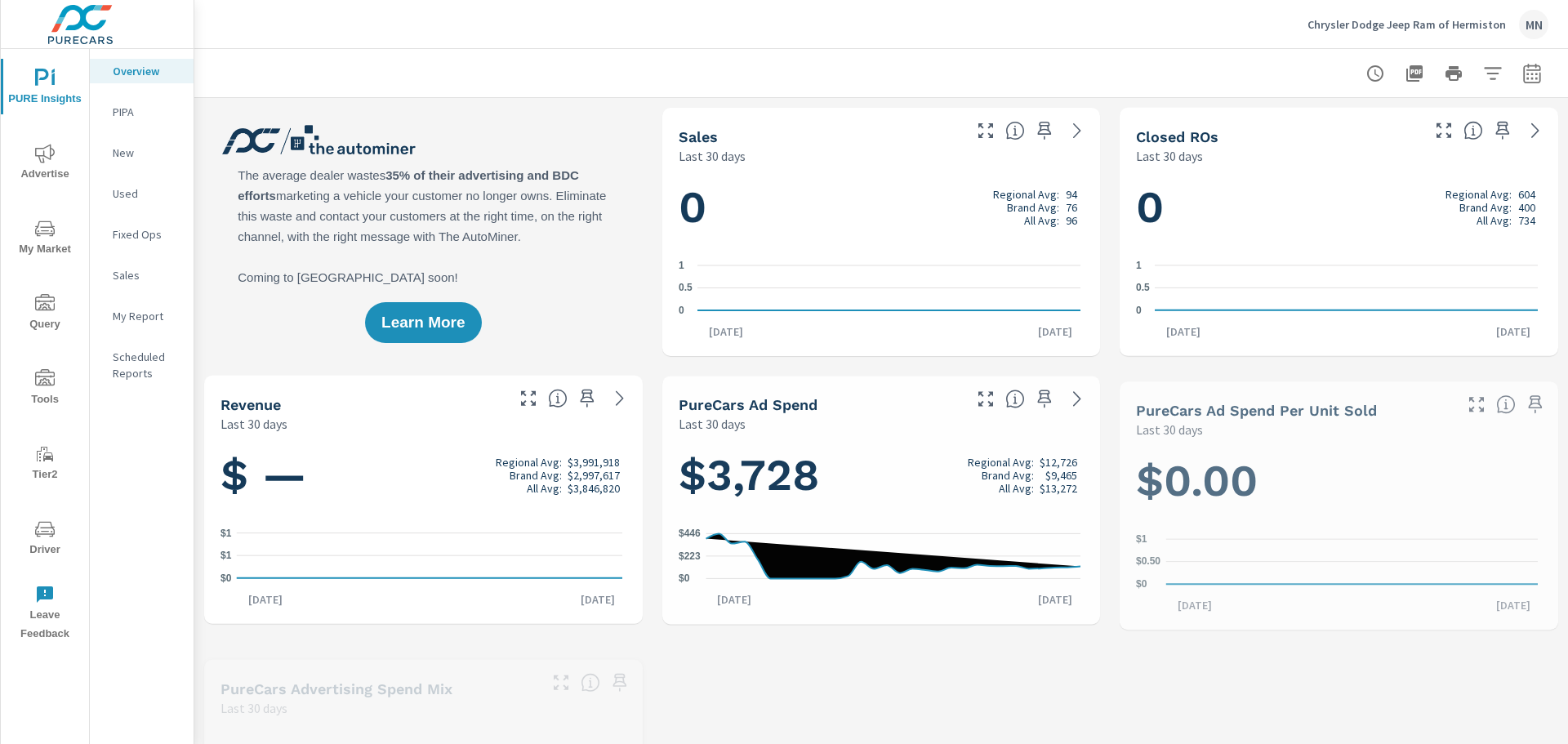
scroll to position [1, 0]
click at [42, 165] on span "Advertise" at bounding box center [45, 164] width 78 height 40
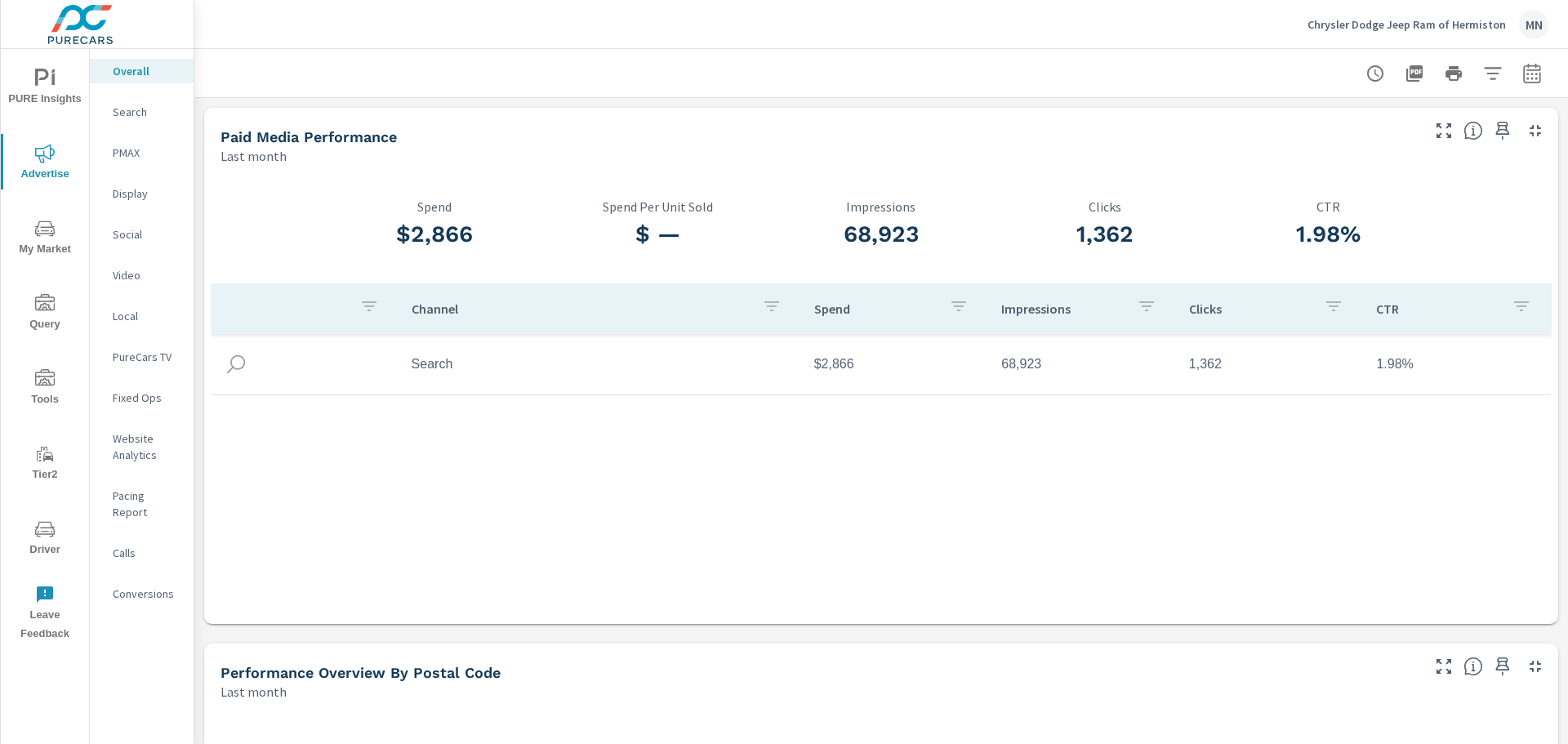
click at [123, 150] on p "PMAX" at bounding box center [147, 153] width 68 height 16
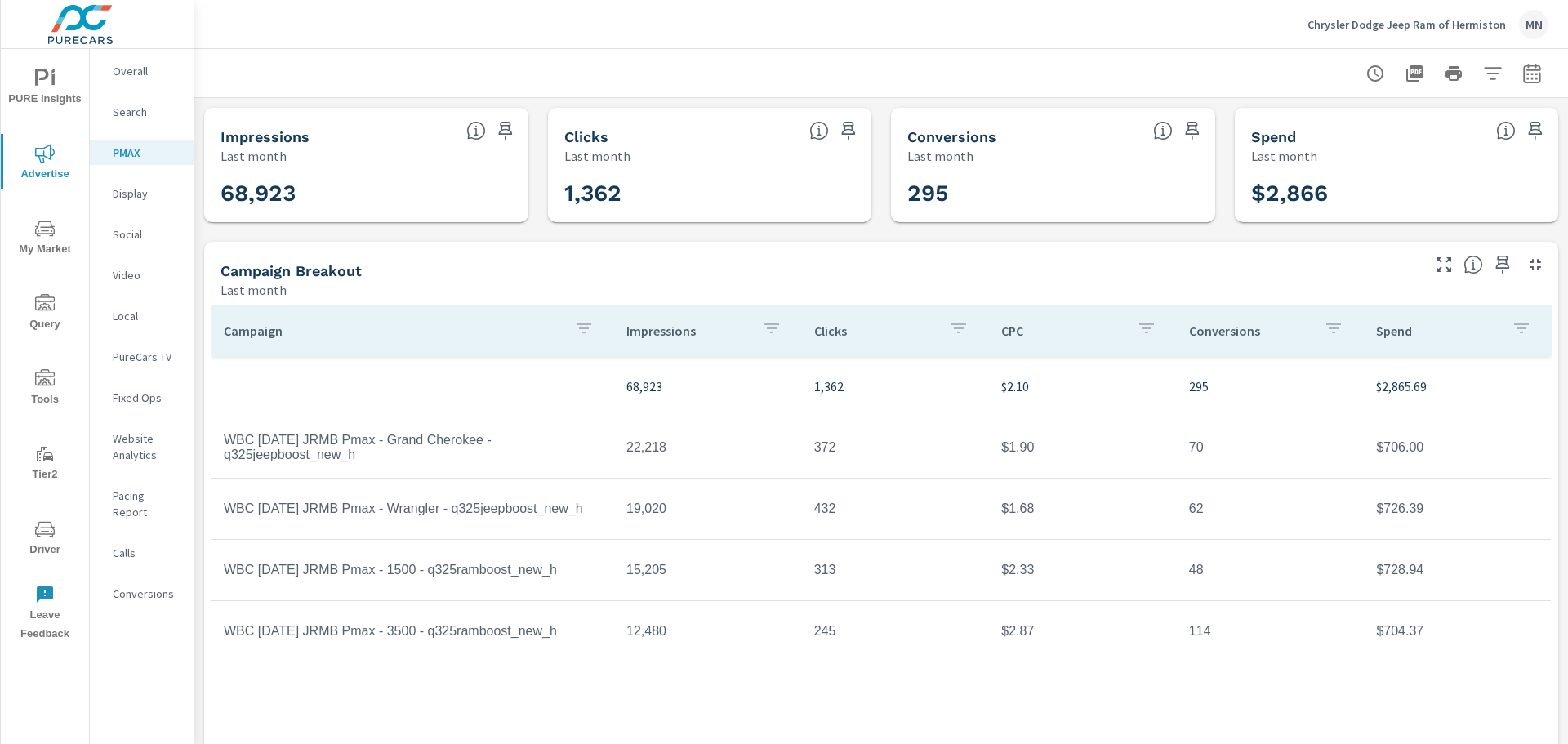
click at [158, 351] on p "PureCars TV" at bounding box center [147, 357] width 68 height 16
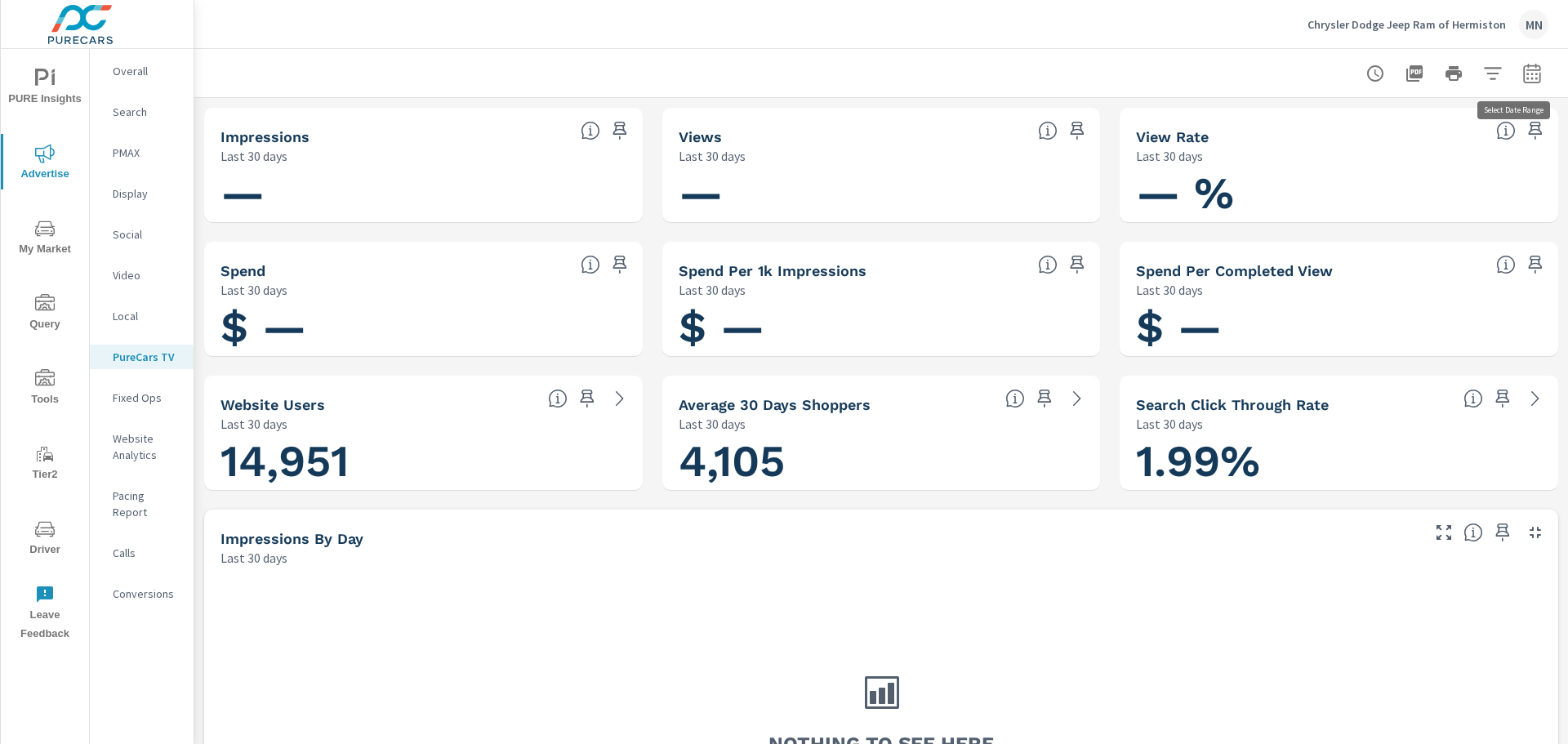
click at [1523, 75] on icon "button" at bounding box center [1532, 73] width 20 height 20
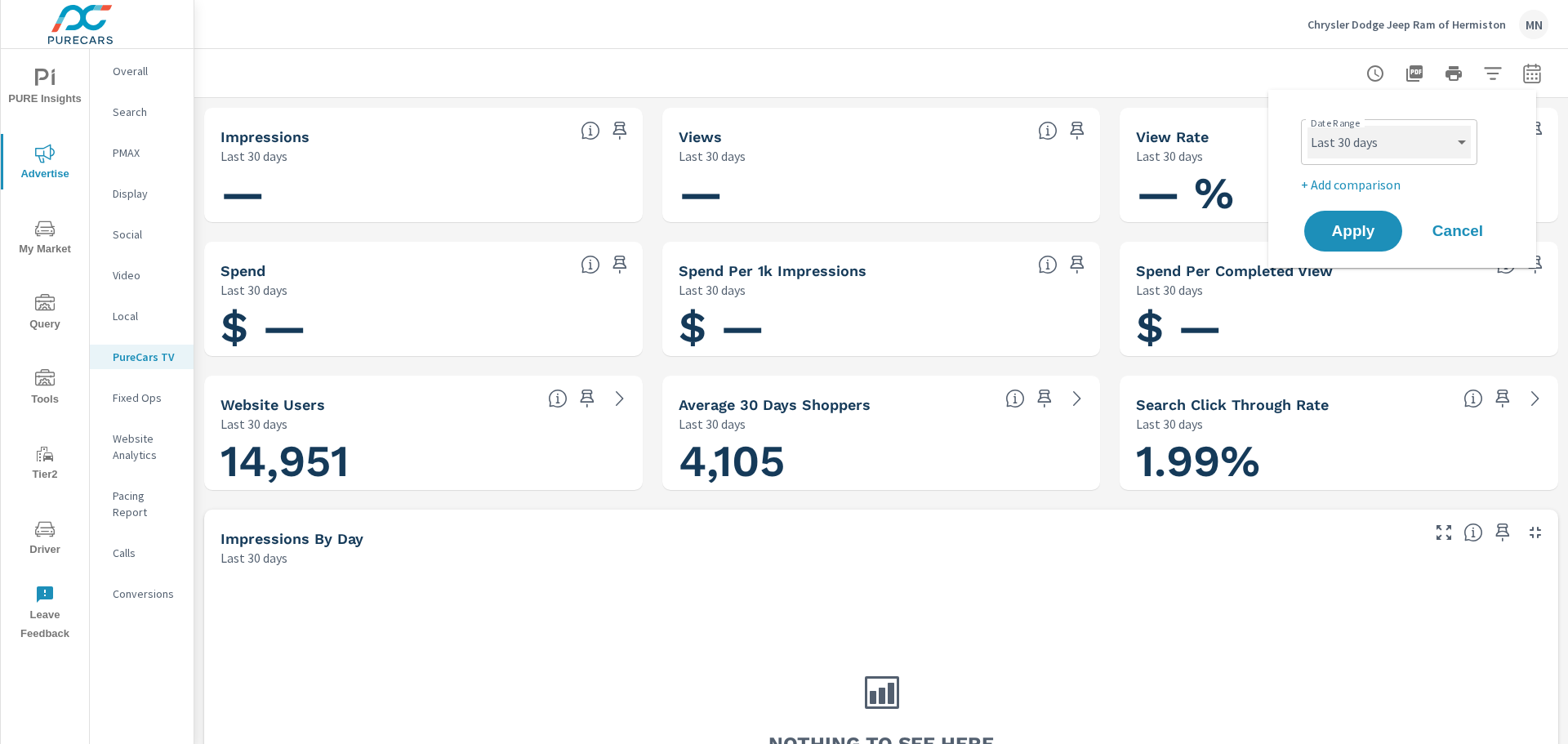
click at [1374, 139] on select "Custom [DATE] Last week Last 7 days Last 14 days Last 30 days Last 45 days Last…" at bounding box center [1389, 142] width 164 height 33
click at [1308, 126] on select "Custom [DATE] Last week Last 7 days Last 14 days Last 30 days Last 45 days Last…" at bounding box center [1389, 142] width 164 height 33
select select "Last month"
click at [1347, 234] on span "Apply" at bounding box center [1353, 231] width 67 height 15
